Goal: Task Accomplishment & Management: Manage account settings

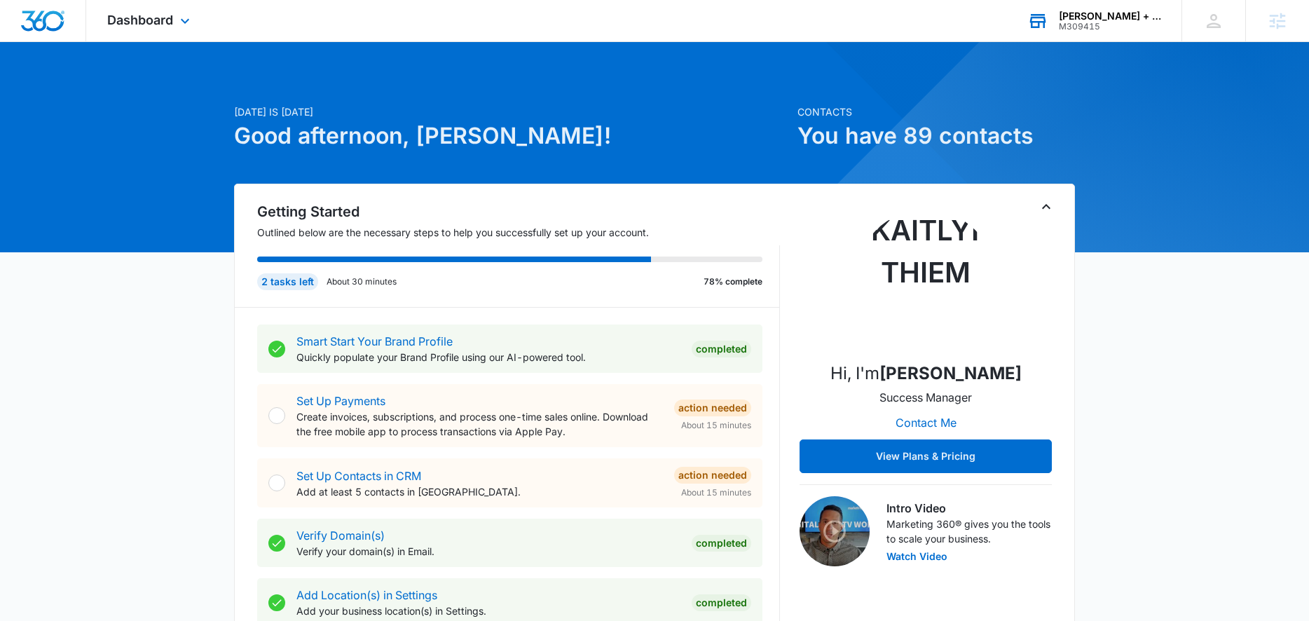
click at [1128, 14] on div "Corken + Company Real Estate Group" at bounding box center [1110, 16] width 102 height 11
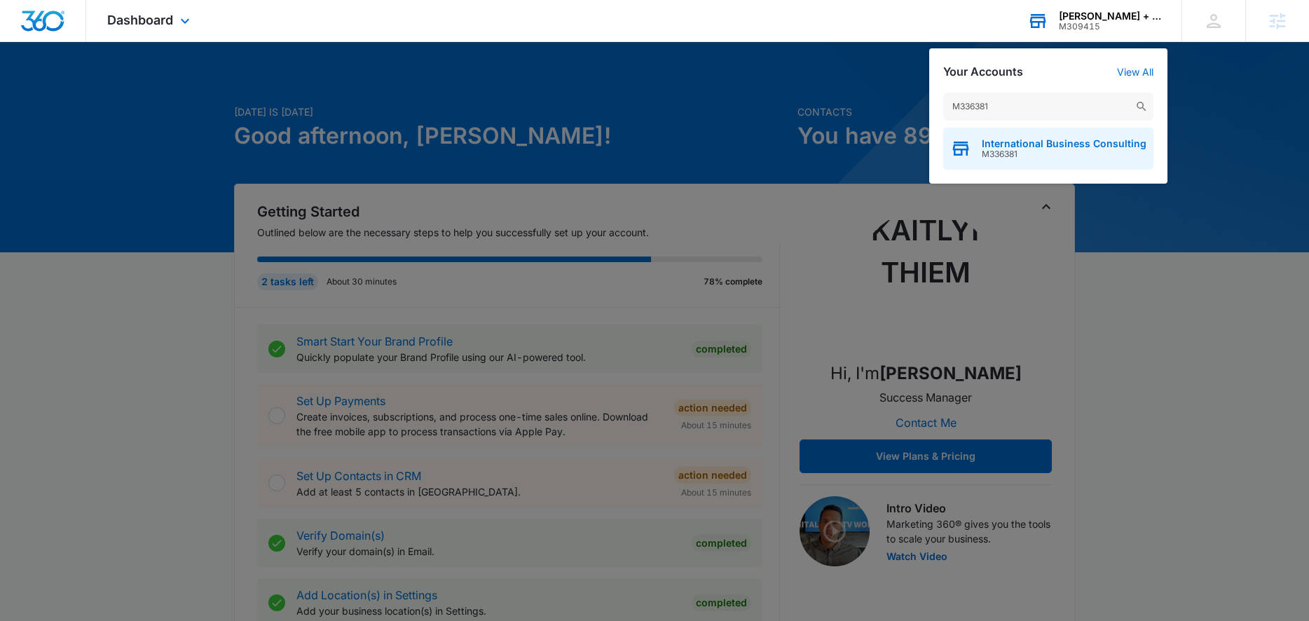
type input "M336381"
click at [1027, 147] on span "International Business Consulting" at bounding box center [1064, 143] width 165 height 11
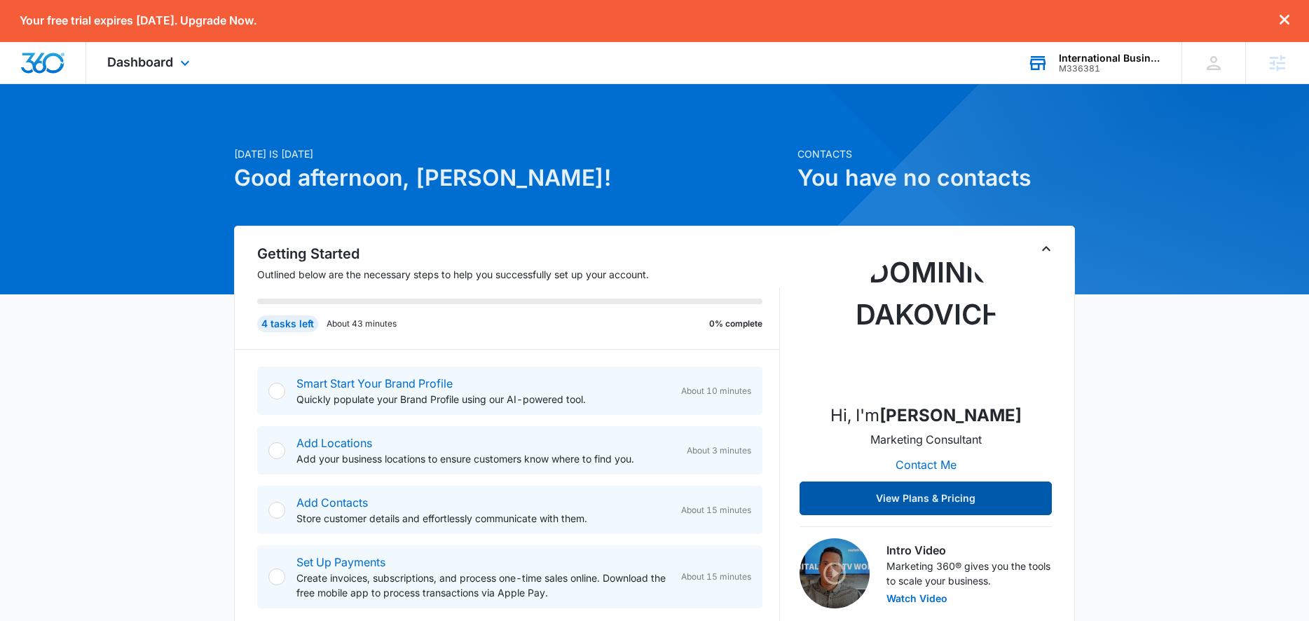
click at [925, 506] on button "View Plans & Pricing" at bounding box center [926, 498] width 252 height 34
